Goal: Find specific page/section: Find specific page/section

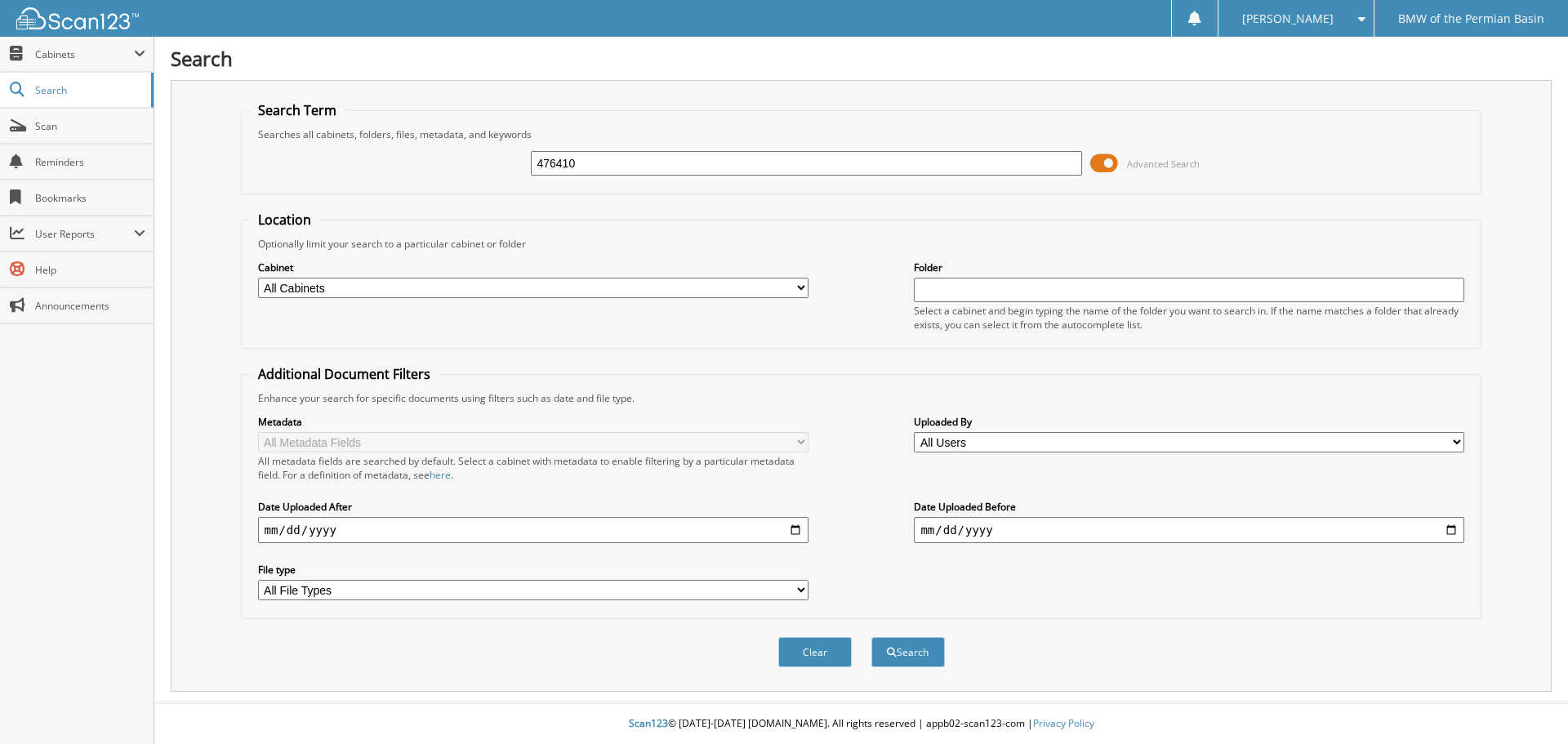
type input "476410"
click at [871, 637] on button "Search" at bounding box center [907, 652] width 74 height 30
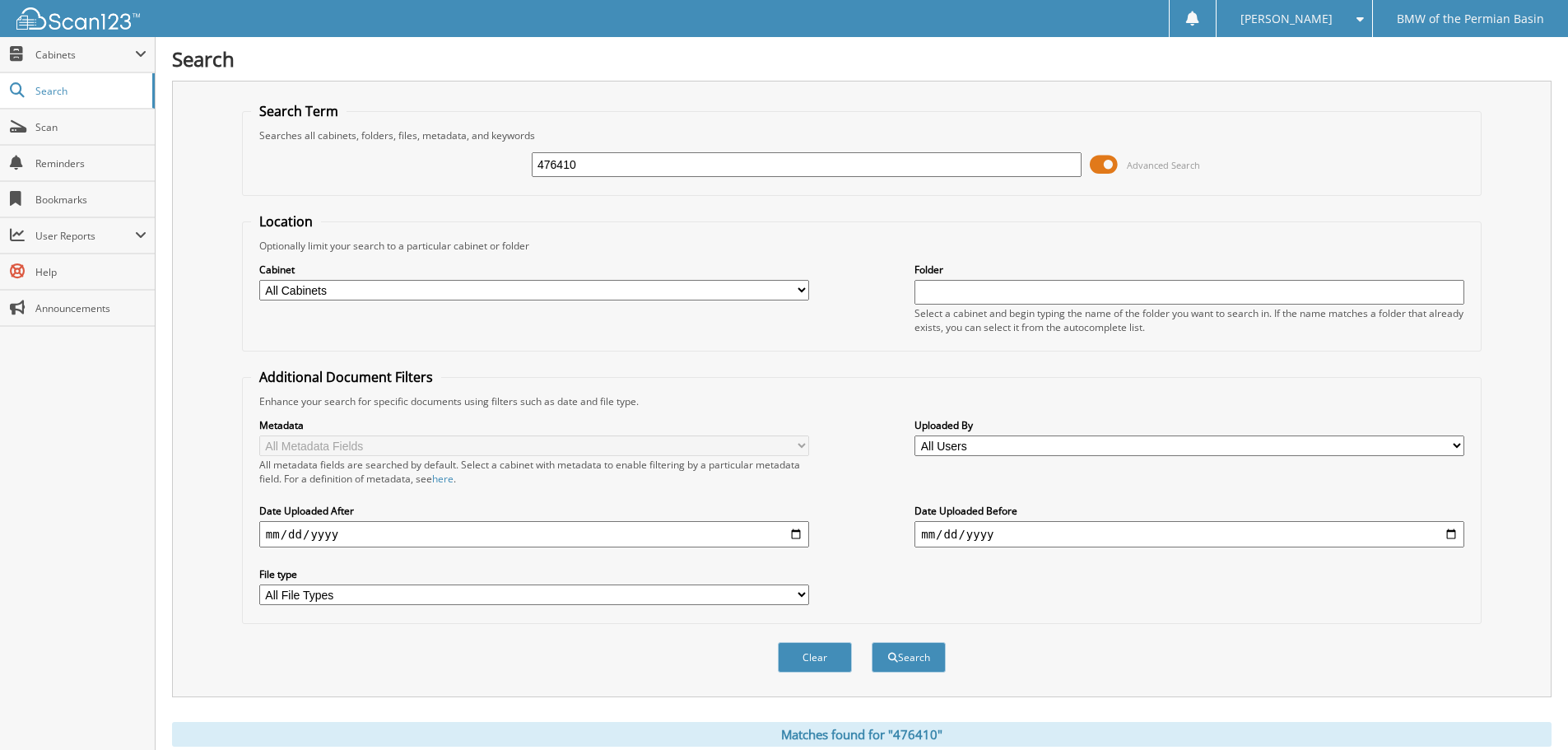
scroll to position [494, 0]
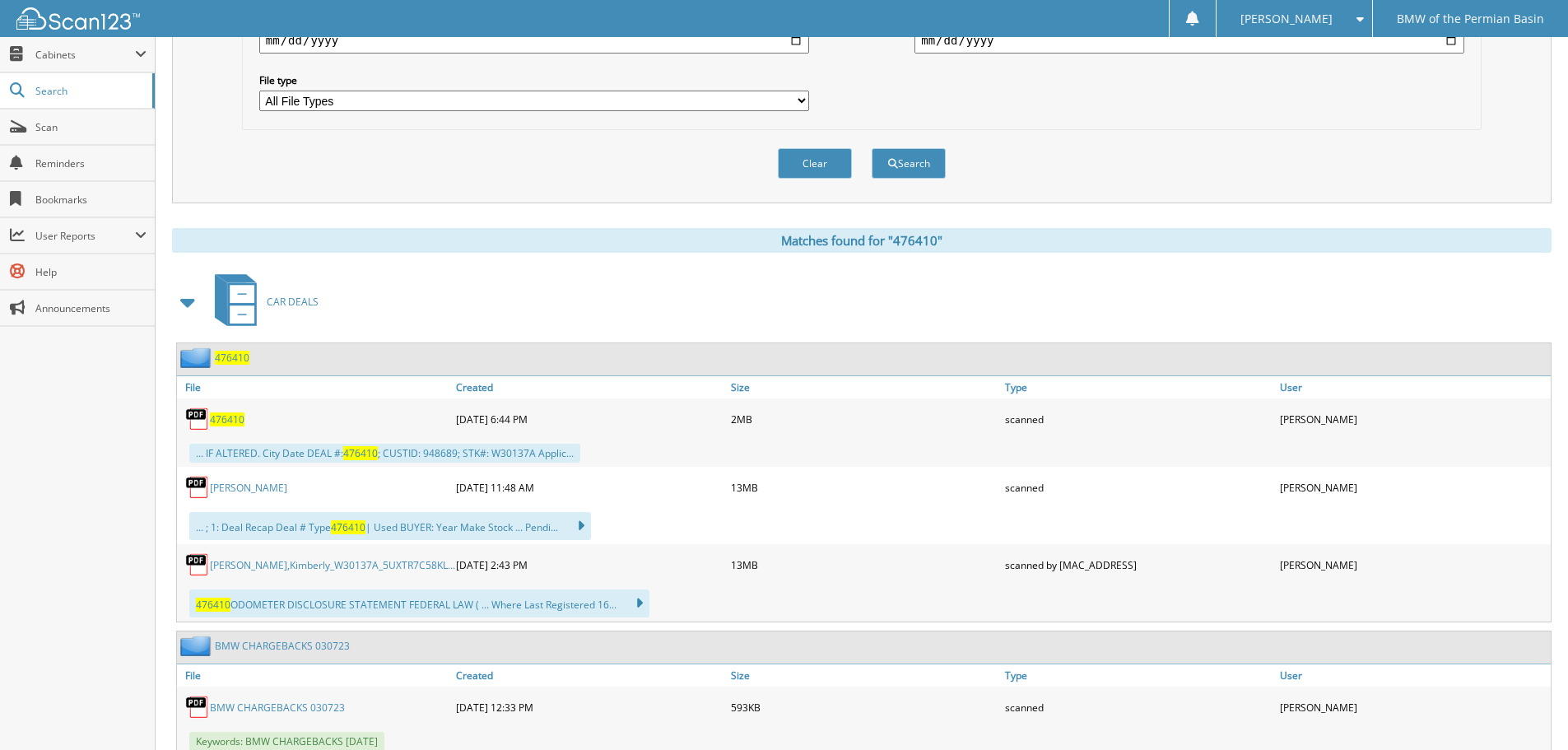
click at [223, 422] on span "476410" at bounding box center [227, 419] width 35 height 14
click at [255, 491] on link "Gonzalez, Kimberl" at bounding box center [248, 488] width 78 height 14
click at [313, 565] on link "Gonzalez,Kimberly_W30137A_5UXTR7C58KL..." at bounding box center [332, 564] width 245 height 14
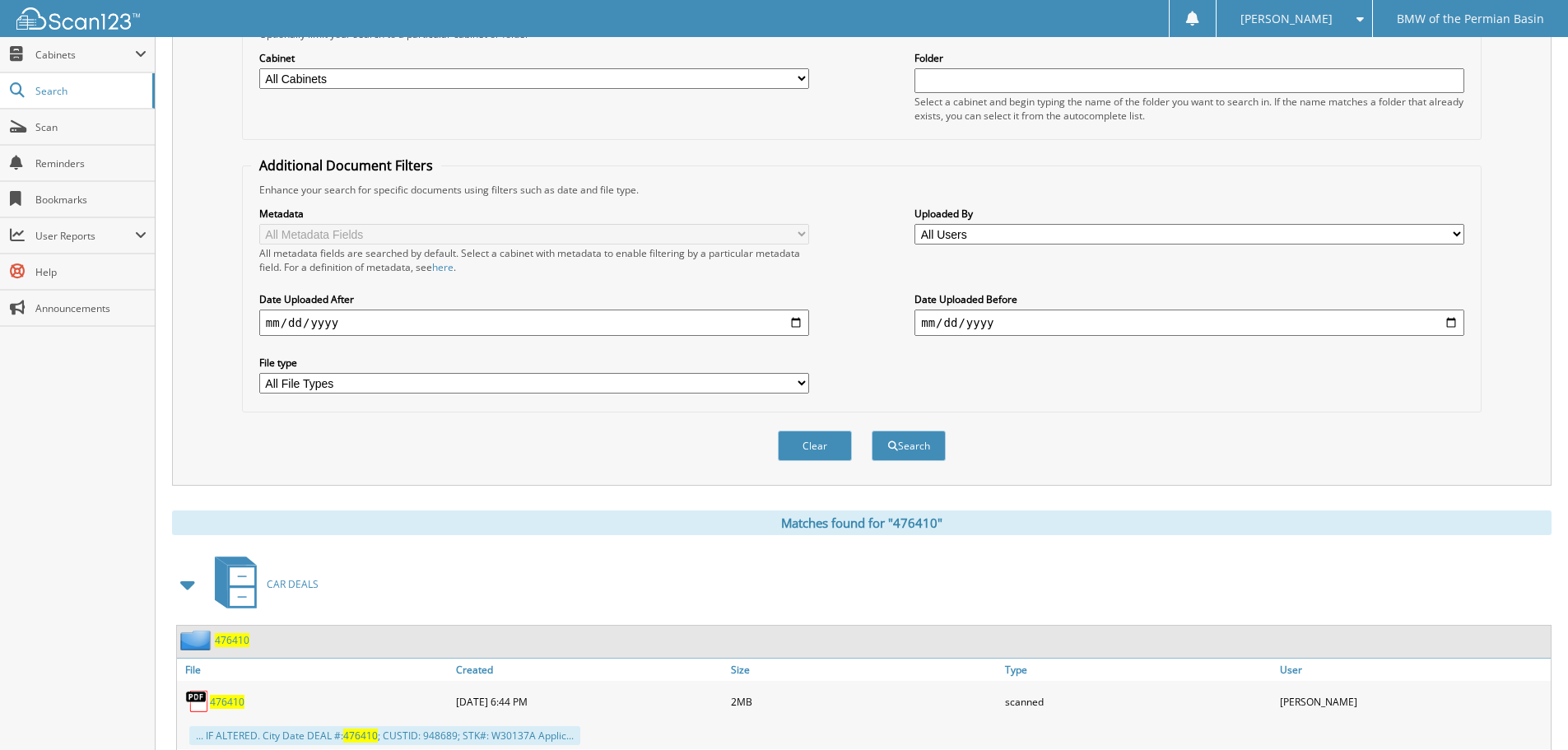
scroll to position [0, 0]
